Goal: Information Seeking & Learning: Learn about a topic

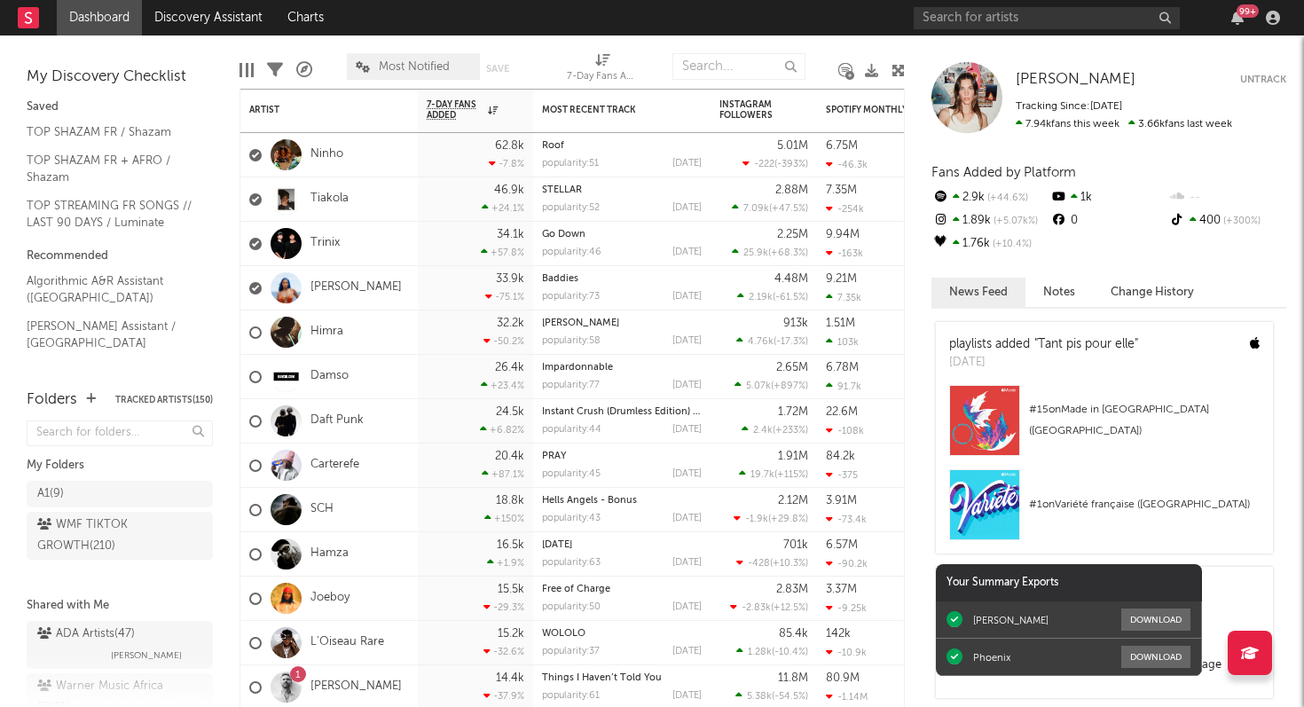
click at [1241, 12] on div "99 +" at bounding box center [1247, 10] width 22 height 13
click at [820, 23] on nav "Dashboard Discovery Assistant Charts 99 +" at bounding box center [652, 17] width 1304 height 35
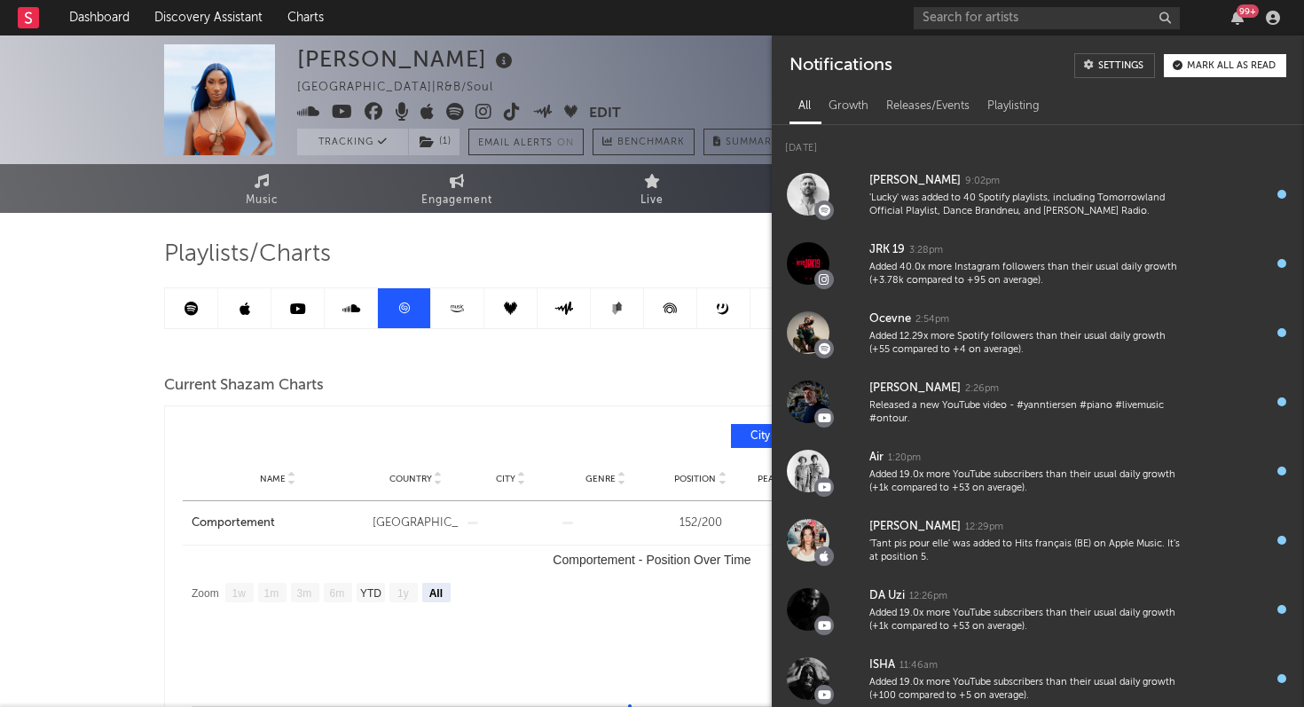
select select "All"
select select "1m"
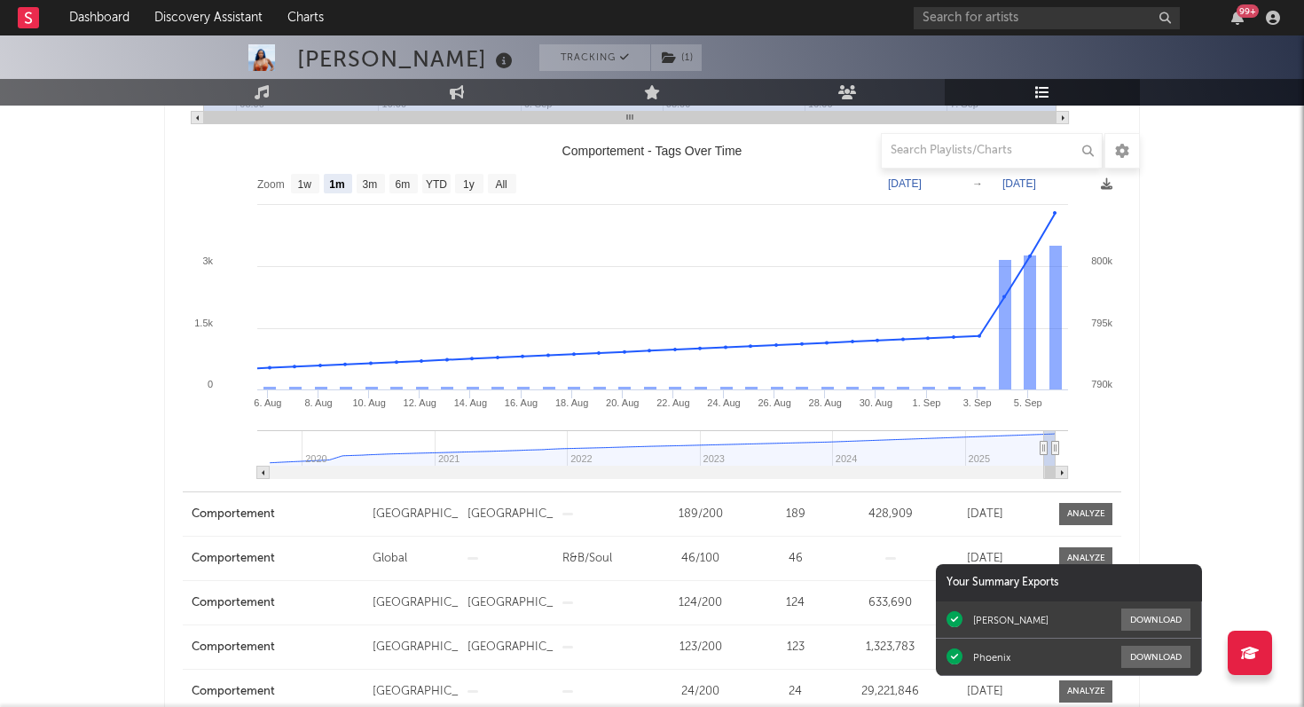
scroll to position [761, 0]
